Goal: Information Seeking & Learning: Learn about a topic

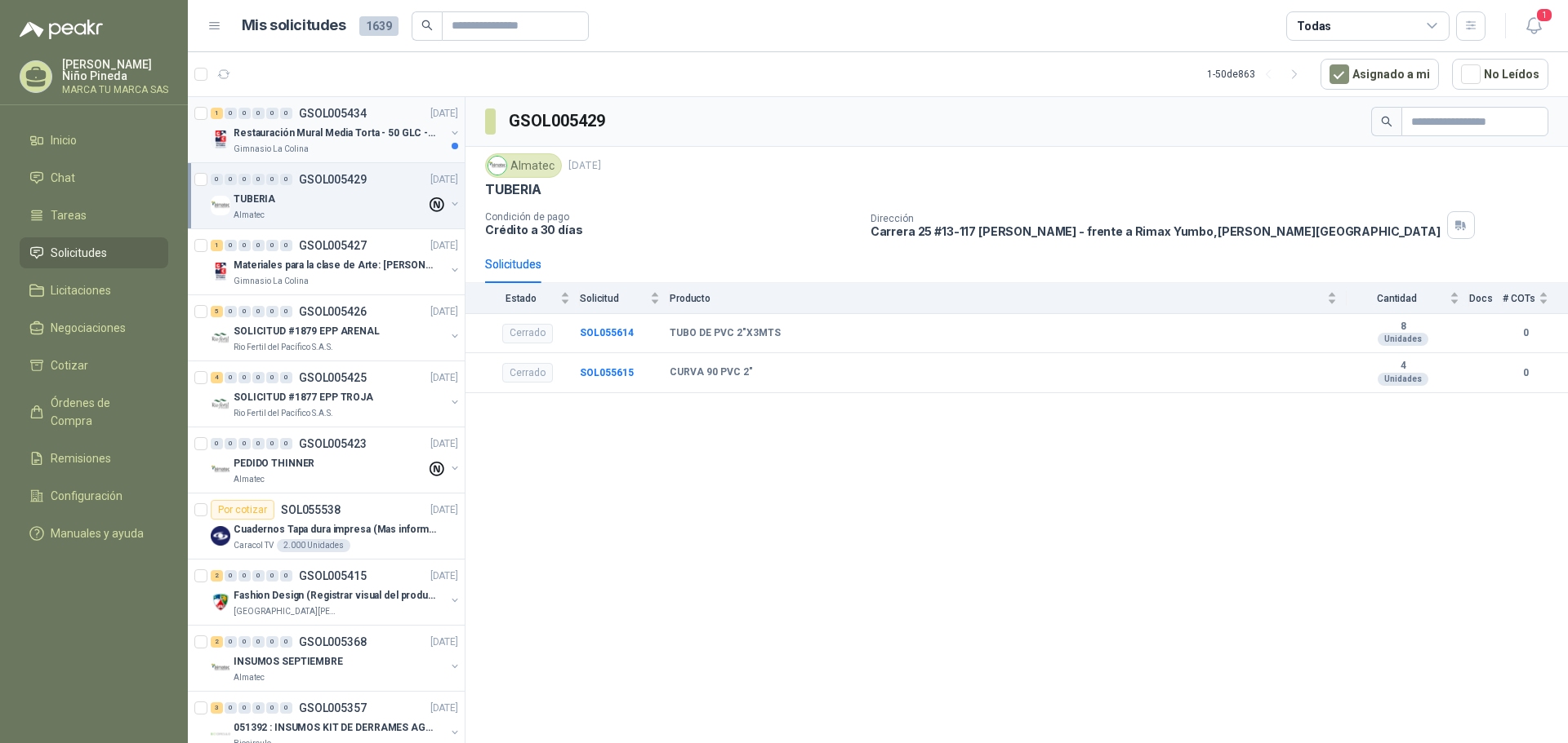
click at [343, 144] on div "Gimnasio La Colina" at bounding box center [339, 149] width 211 height 13
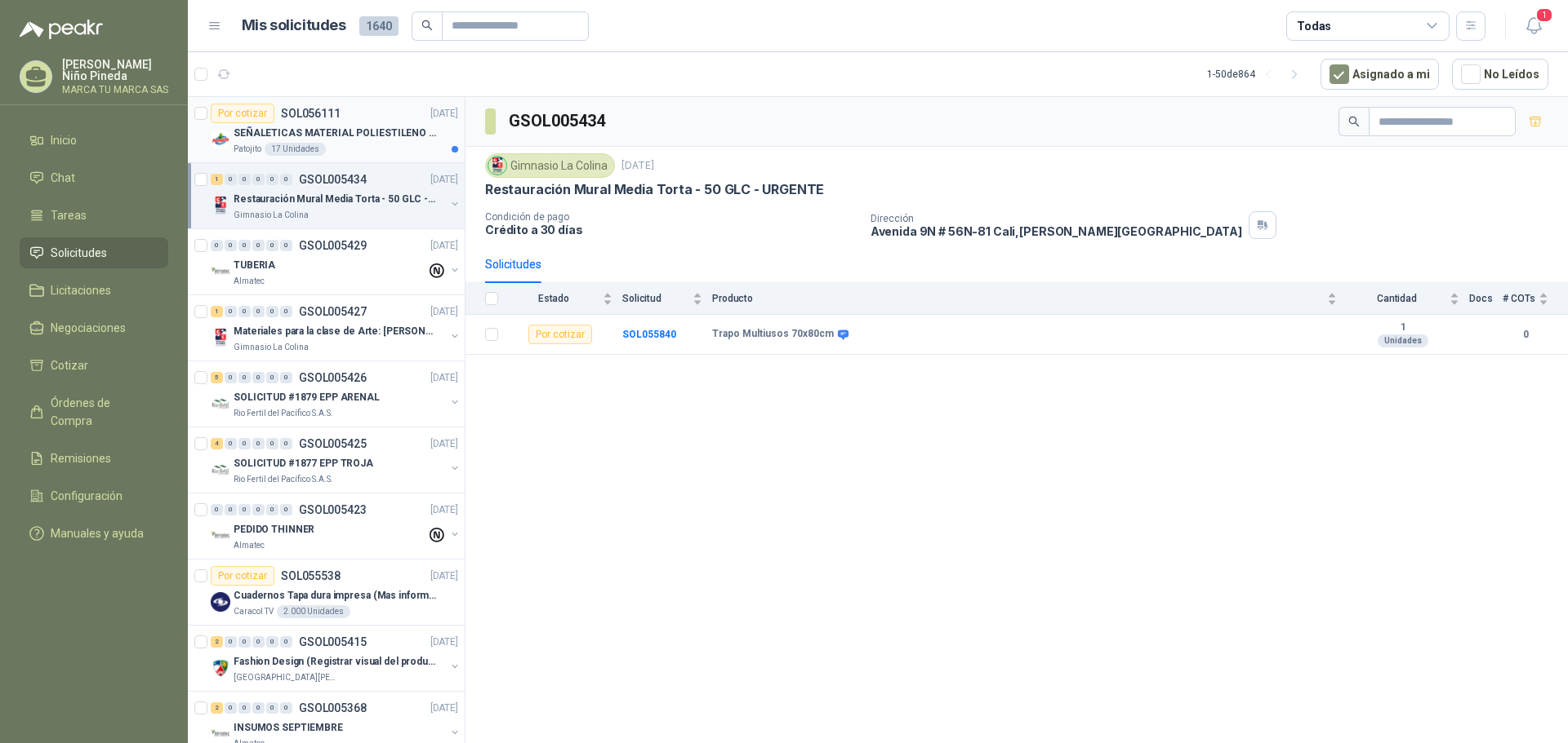
click at [376, 140] on p "SEÑALETICAS MATERIAL POLIESTILENO CON VINILO LAMINADO CALIBRE 60" at bounding box center [335, 133] width 204 height 16
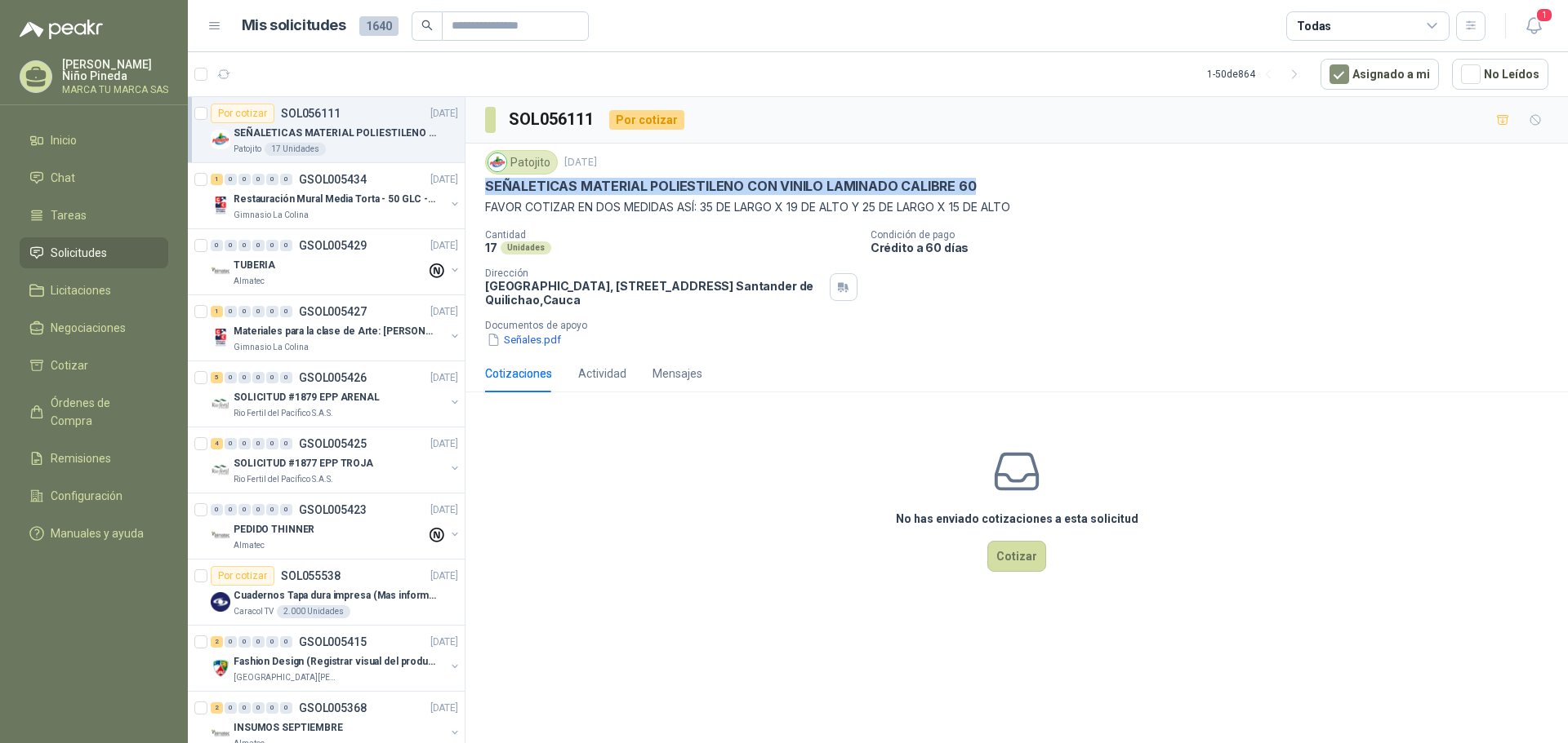
drag, startPoint x: 484, startPoint y: 185, endPoint x: 1051, endPoint y: 186, distance: 567.0
click at [1051, 186] on div "Patojito 16 sept, 2025 SEÑALETICAS MATERIAL POLIESTILENO CON VINILO LAMINADO CA…" at bounding box center [1016, 249] width 1102 height 211
click at [531, 196] on div "Patojito 16 sept, 2025 SEÑALETICAS MATERIAL POLIESTILENO CON VINILO LAMINADO CA…" at bounding box center [1016, 183] width 1063 height 66
drag, startPoint x: 487, startPoint y: 192, endPoint x: 977, endPoint y: 190, distance: 490.0
click at [977, 190] on div "SEÑALETICAS MATERIAL POLIESTILENO CON VINILO LAMINADO CALIBRE 60" at bounding box center [1016, 187] width 1063 height 17
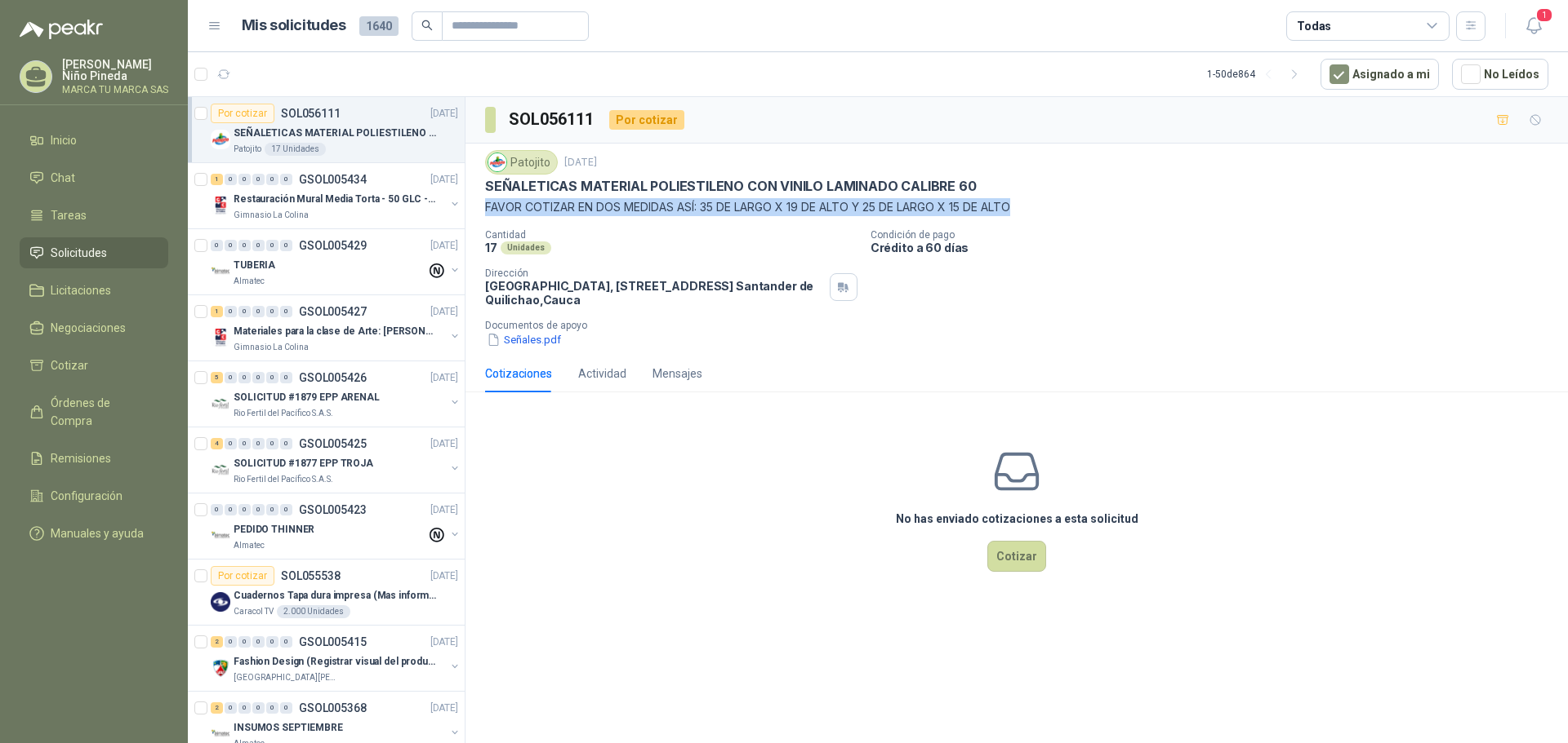
drag, startPoint x: 485, startPoint y: 208, endPoint x: 1068, endPoint y: 219, distance: 583.1
click at [1062, 221] on div "Patojito 16 sept, 2025 SEÑALETICAS MATERIAL POLIESTILENO CON VINILO LAMINADO CA…" at bounding box center [1016, 249] width 1063 height 198
click at [753, 191] on p "SEÑALETICAS MATERIAL POLIESTILENO CON VINILO LAMINADO CALIBRE 60" at bounding box center [729, 187] width 490 height 17
drag, startPoint x: 487, startPoint y: 204, endPoint x: 1031, endPoint y: 203, distance: 544.0
click at [1031, 203] on p "FAVOR COTIZAR EN DOS MEDIDAS ASÍ: 35 DE LARGO X 19 DE ALTO Y 25 DE LARGO X 15 D…" at bounding box center [1016, 206] width 1063 height 18
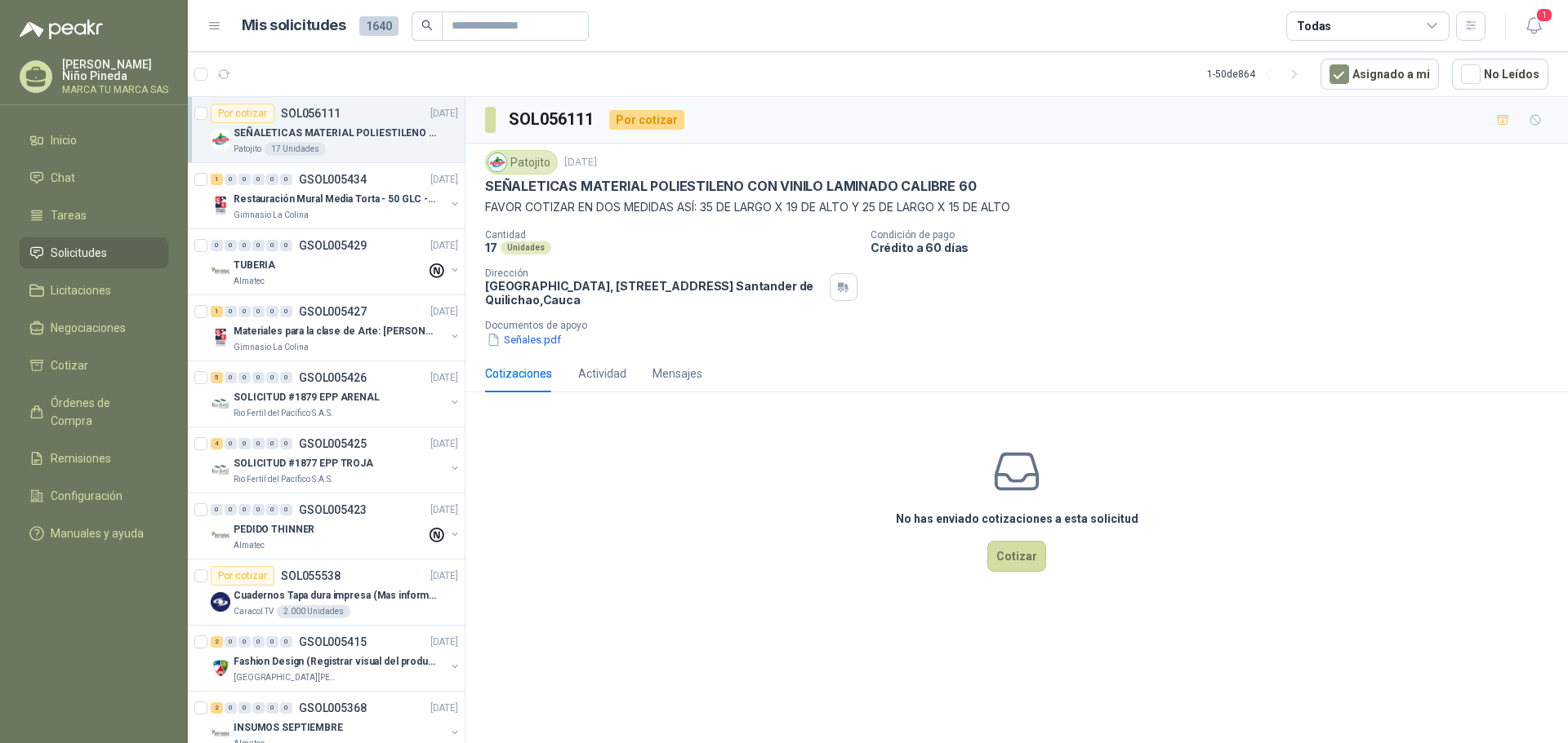
click at [1036, 240] on p "Condición de pago" at bounding box center [1216, 235] width 691 height 11
drag, startPoint x: 487, startPoint y: 191, endPoint x: 968, endPoint y: 188, distance: 481.0
click at [968, 188] on div "SEÑALETICAS MATERIAL POLIESTILENO CON VINILO LAMINADO CALIBRE 60" at bounding box center [1016, 187] width 1063 height 17
drag, startPoint x: 484, startPoint y: 208, endPoint x: 1068, endPoint y: 202, distance: 584.0
click at [1068, 202] on div "Patojito 16 sept, 2025 SEÑALETICAS MATERIAL POLIESTILENO CON VINILO LAMINADO CA…" at bounding box center [1016, 249] width 1102 height 211
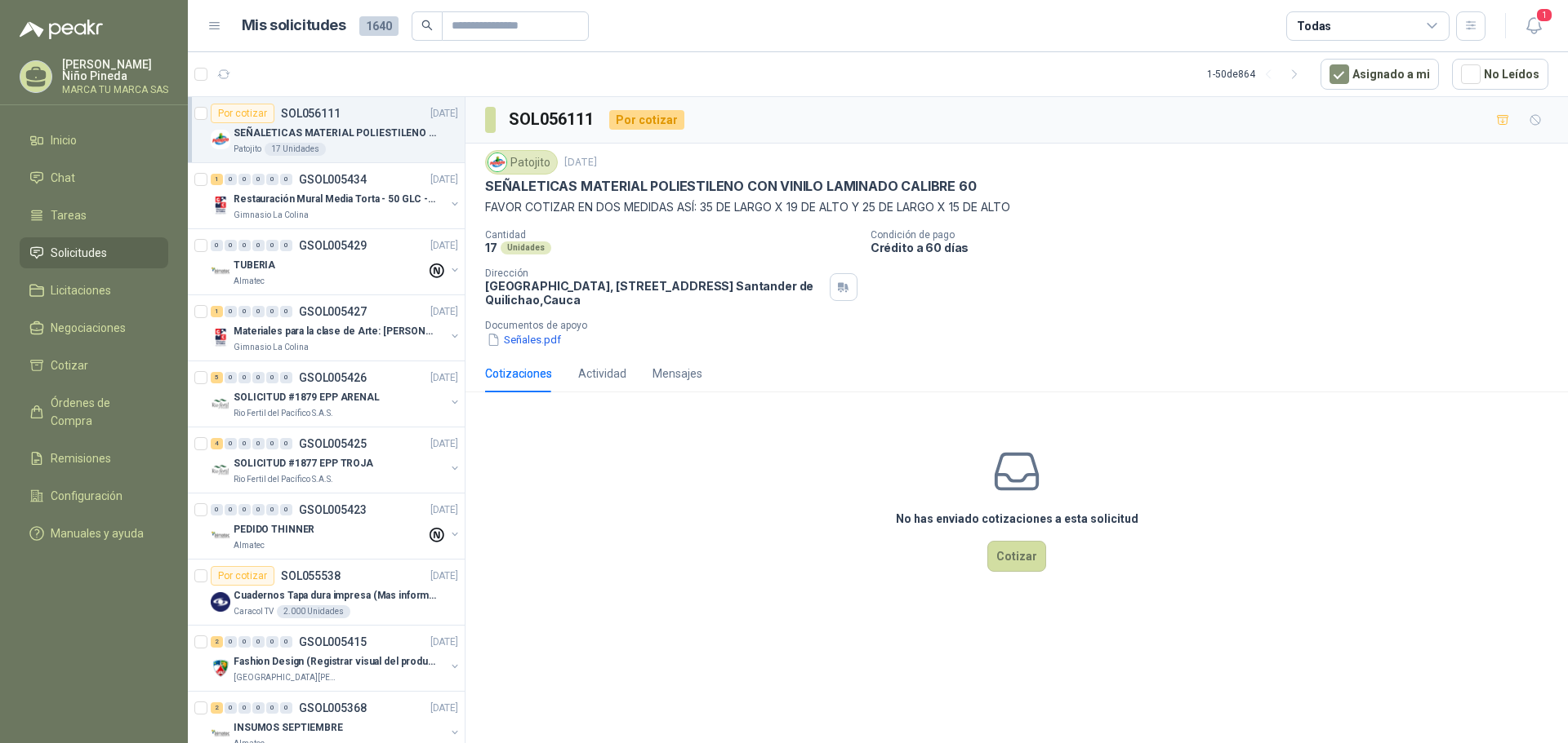
click at [1087, 224] on div "Patojito 16 sept, 2025 SEÑALETICAS MATERIAL POLIESTILENO CON VINILO LAMINADO CA…" at bounding box center [1016, 249] width 1063 height 198
click at [359, 198] on p "Restauración Mural Media Torta - 50 GLC - URGENTE" at bounding box center [335, 199] width 204 height 16
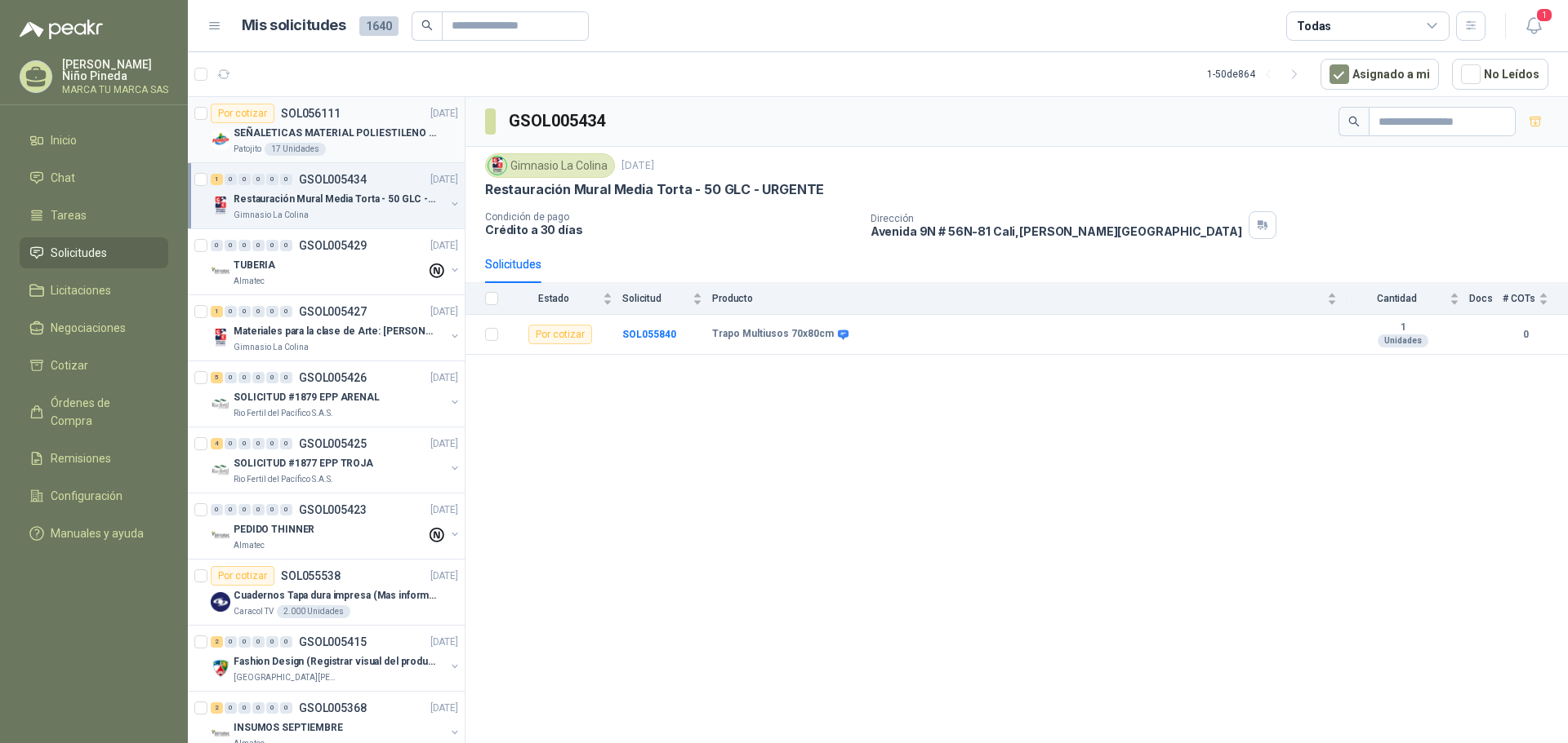
click at [343, 127] on p "SEÑALETICAS MATERIAL POLIESTILENO CON VINILO LAMINADO CALIBRE 60" at bounding box center [335, 133] width 204 height 16
